Goal: Information Seeking & Learning: Find specific page/section

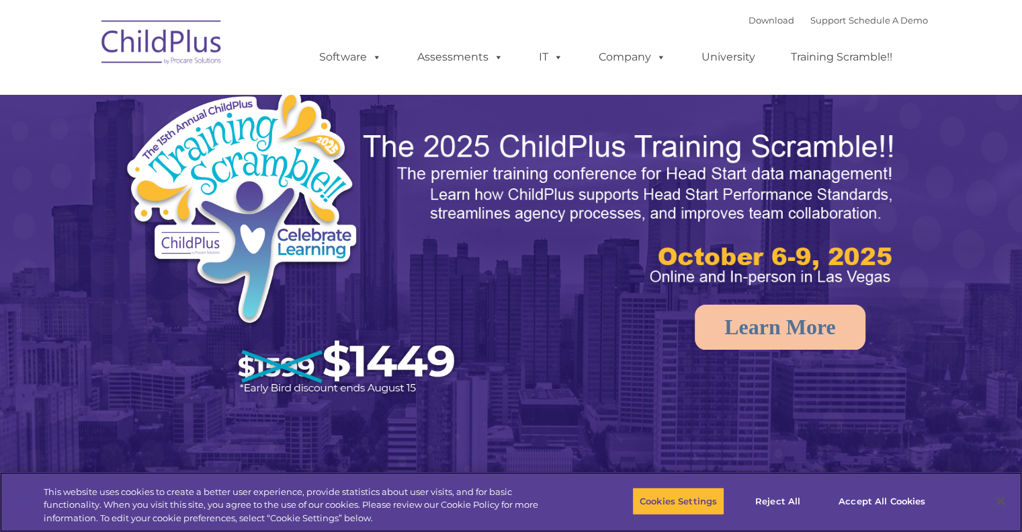
select select "MEDIUM"
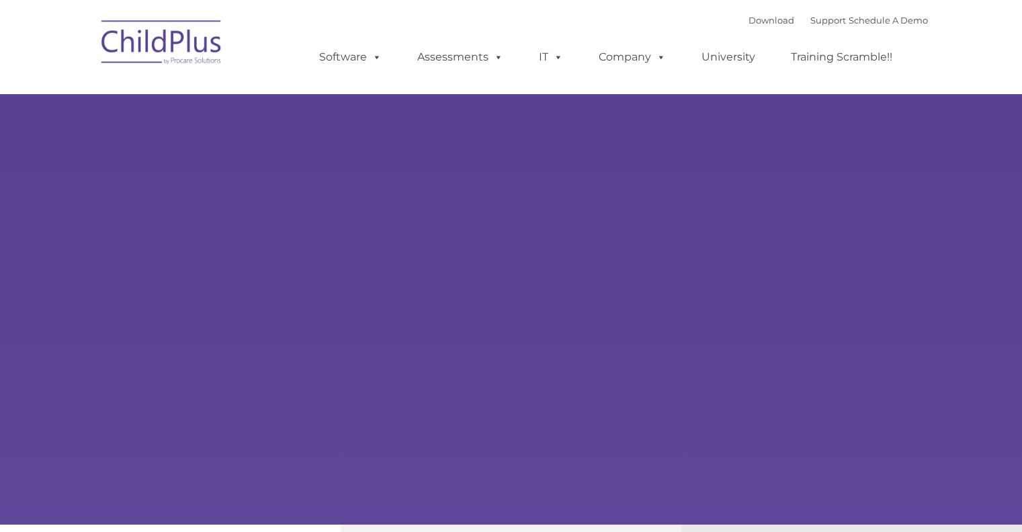
type input ""
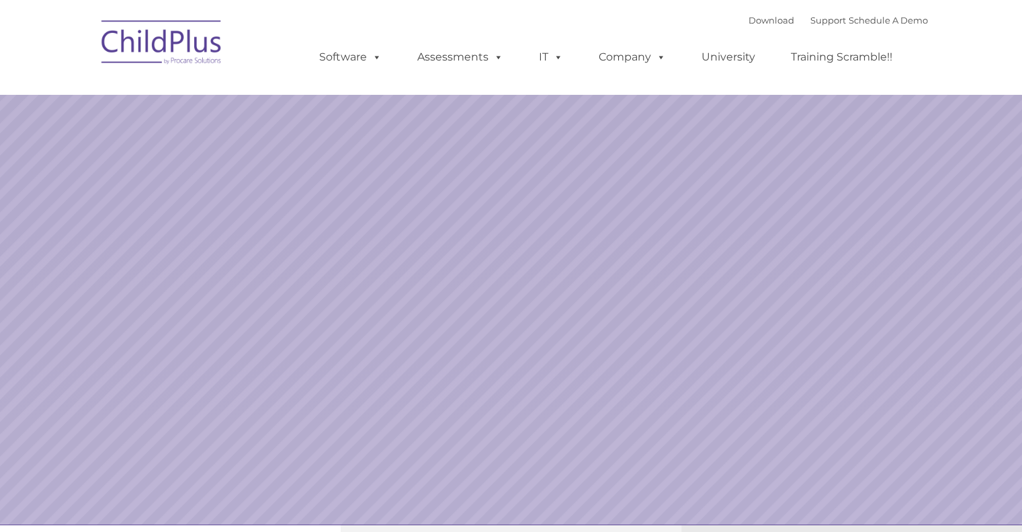
select select "MEDIUM"
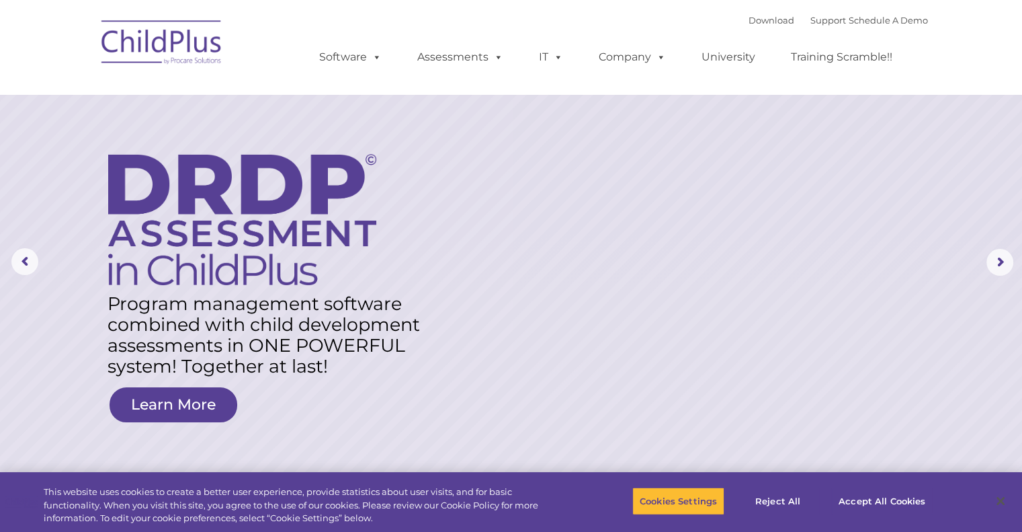
drag, startPoint x: 72, startPoint y: 2, endPoint x: 129, endPoint y: 64, distance: 84.2
click at [129, 64] on img at bounding box center [162, 44] width 134 height 67
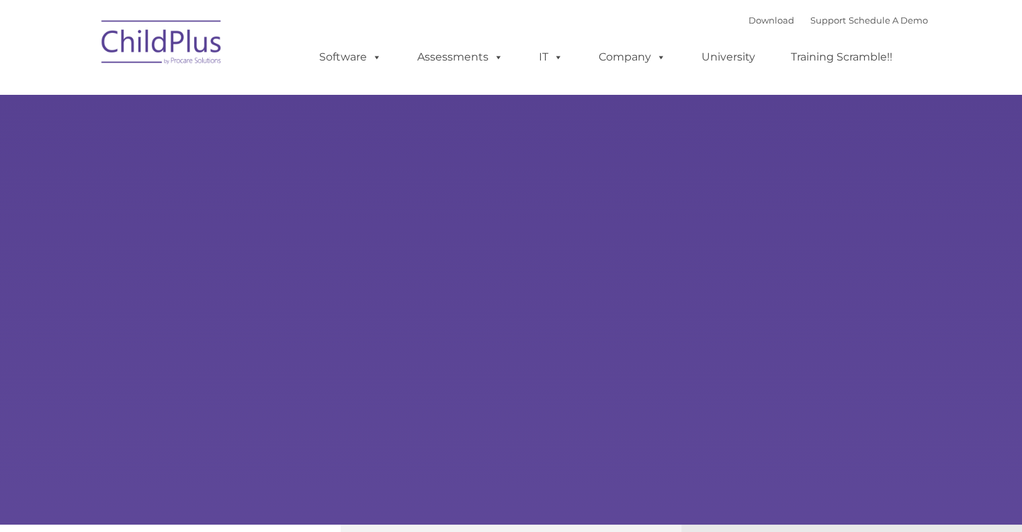
type input ""
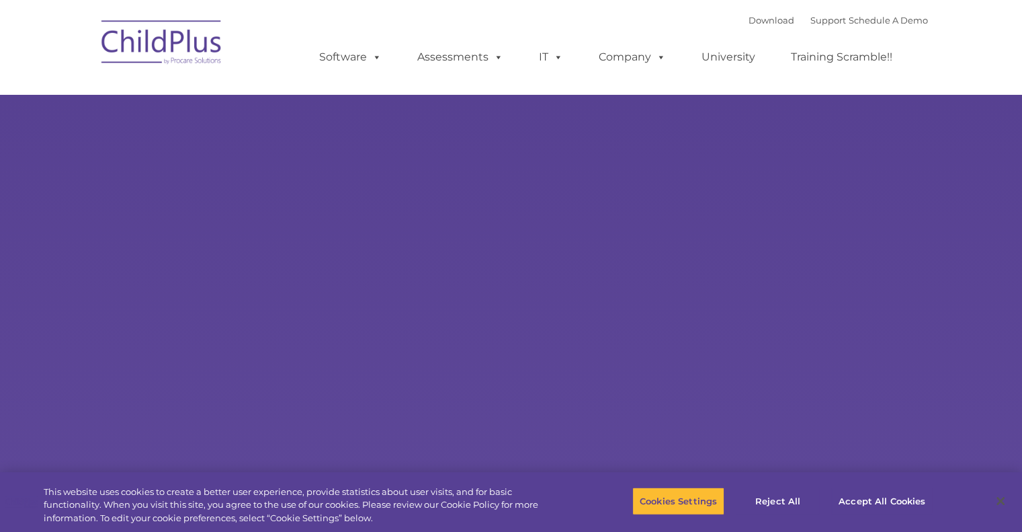
select select "MEDIUM"
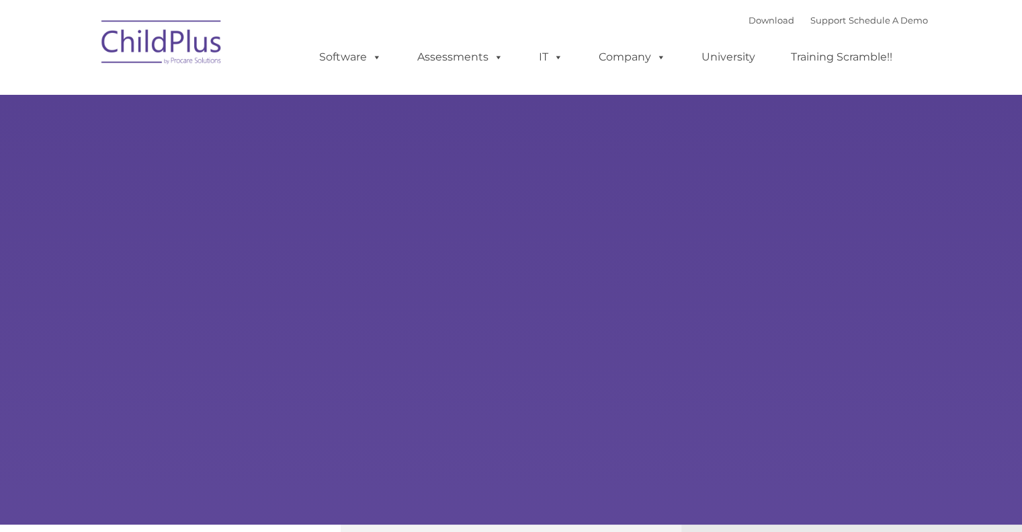
type input ""
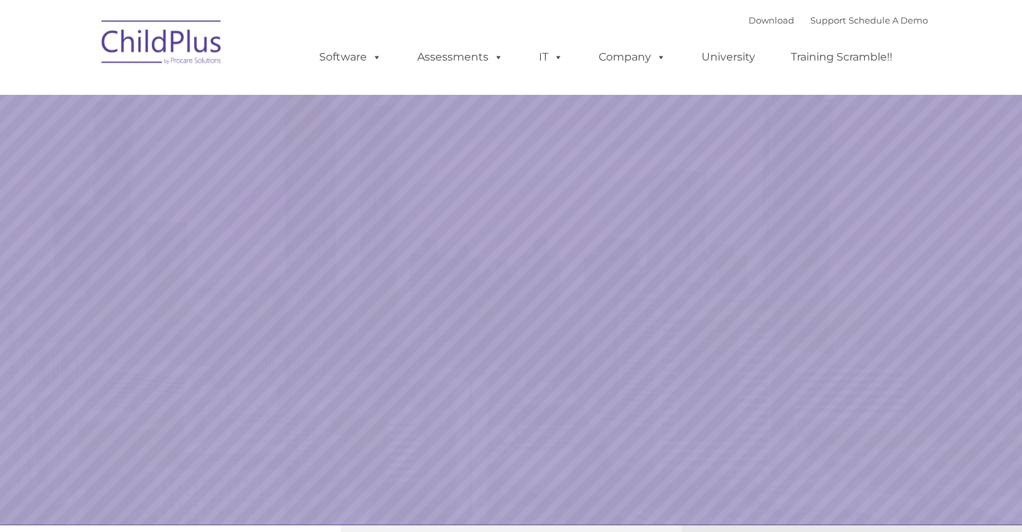
select select "MEDIUM"
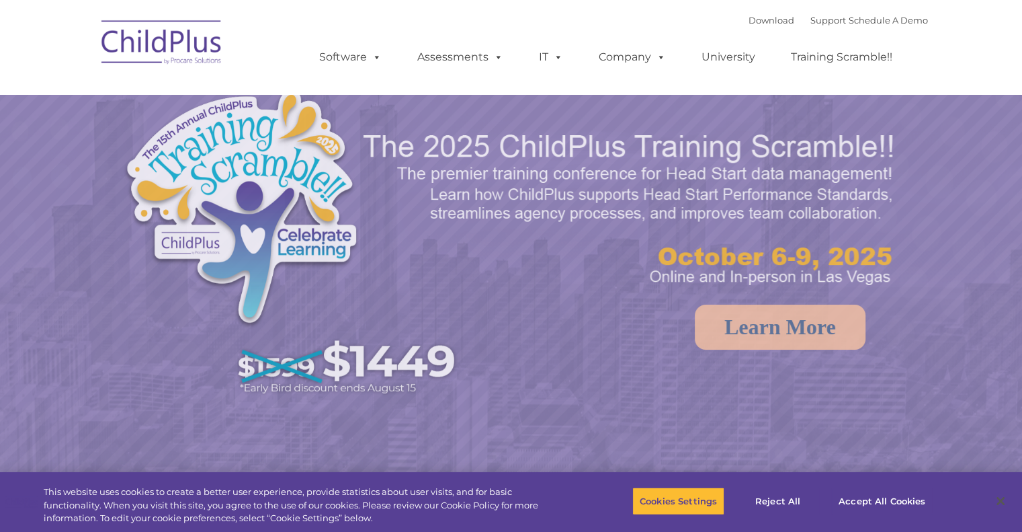
select select "MEDIUM"
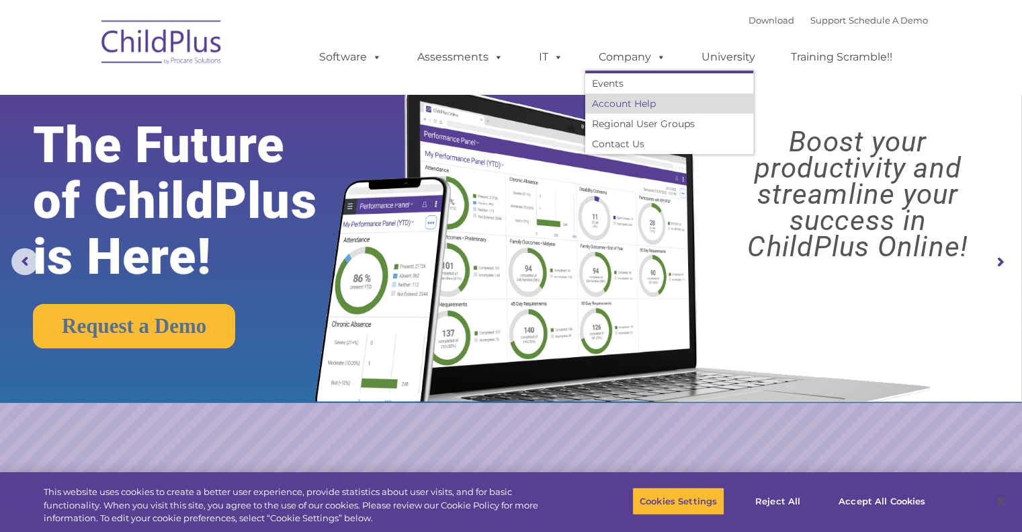
click at [626, 108] on link "Account Help" at bounding box center [669, 103] width 168 height 20
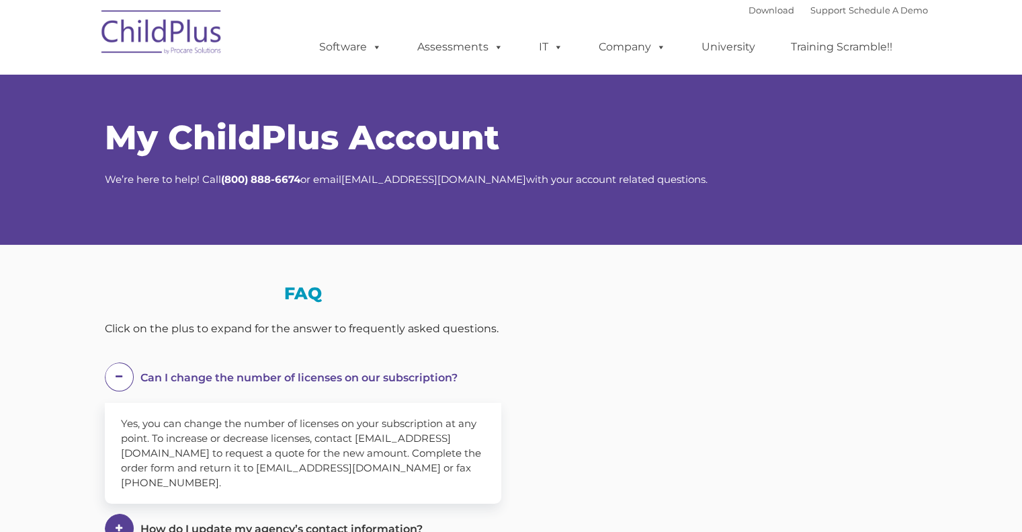
select select "MEDIUM"
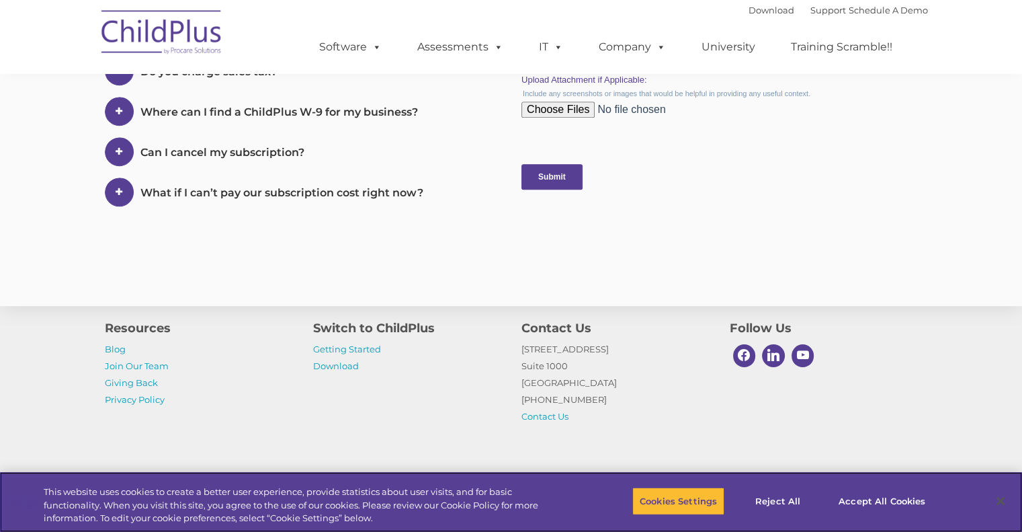
scroll to position [760, 0]
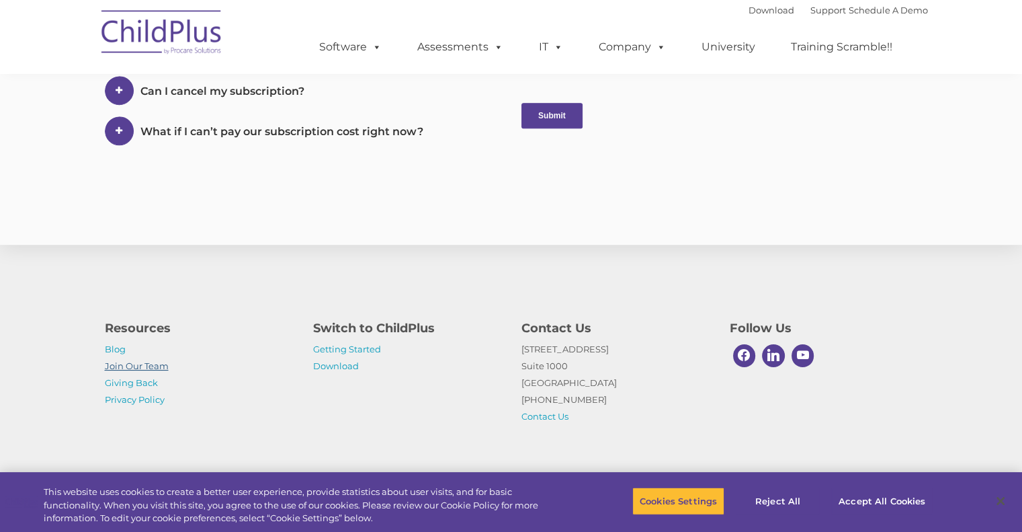
click at [151, 368] on link "Join Our Team" at bounding box center [137, 365] width 64 height 11
